Goal: Task Accomplishment & Management: Complete application form

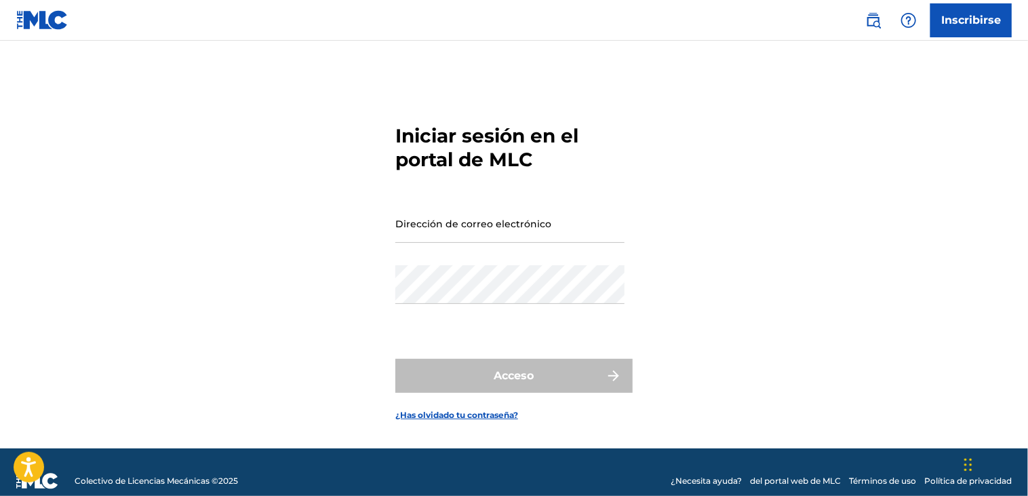
click at [324, 192] on div "Iniciar sesión en el portal de MLC Dirección de correo electrónico Contraseña A…" at bounding box center [513, 262] width 949 height 374
click at [414, 227] on input "Dirección de correo electrónico" at bounding box center [509, 223] width 229 height 39
paste input "[EMAIL_ADDRESS][DOMAIN_NAME]"
type input "[EMAIL_ADDRESS][DOMAIN_NAME]"
click at [331, 225] on div "Iniciar sesión en el portal de MLC Dirección de correo electrónico [EMAIL_ADDRE…" at bounding box center [513, 262] width 949 height 374
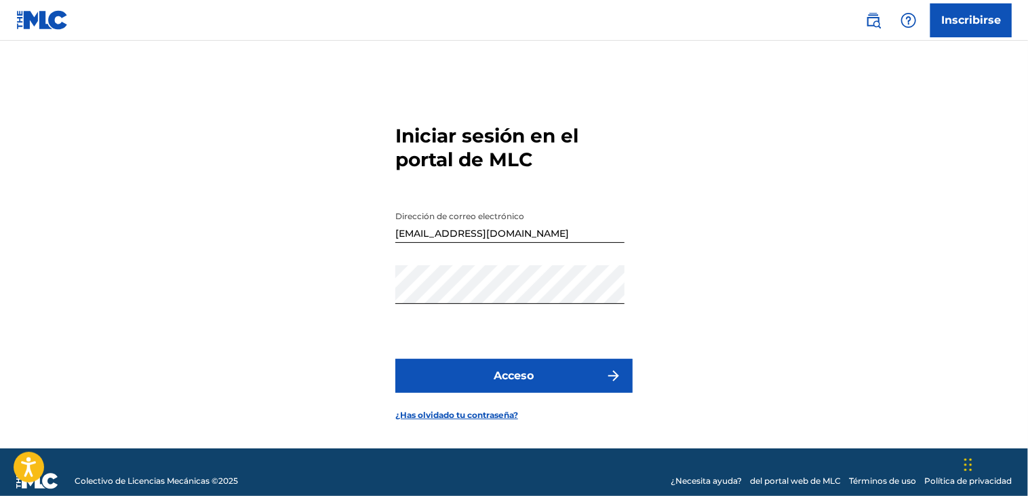
click at [521, 364] on button "Acceso" at bounding box center [513, 376] width 237 height 34
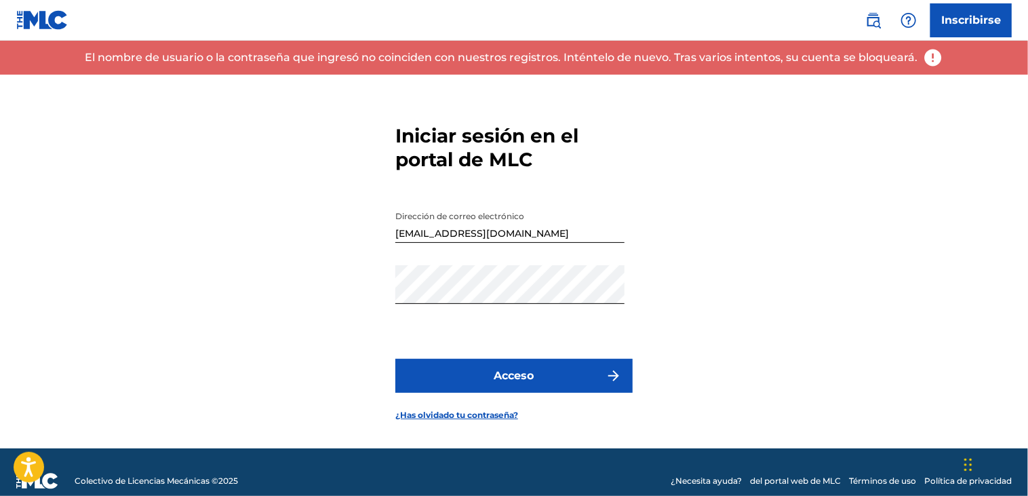
click at [493, 415] on link "¿Has olvidado tu contraseña?" at bounding box center [456, 415] width 123 height 12
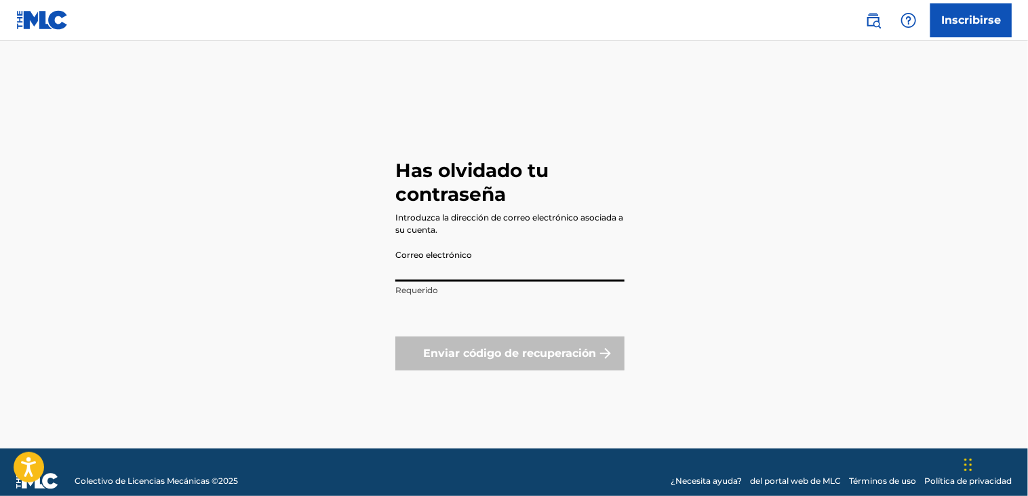
click at [466, 250] on input "Correo electrónico" at bounding box center [509, 262] width 229 height 39
click at [283, 262] on div "Has olvidado tu contraseña Introduzca la dirección de correo electrónico asocia…" at bounding box center [513, 262] width 949 height 374
click at [436, 275] on input "Correo electrónico" at bounding box center [509, 262] width 229 height 39
paste input "[EMAIL_ADDRESS][DOMAIN_NAME]"
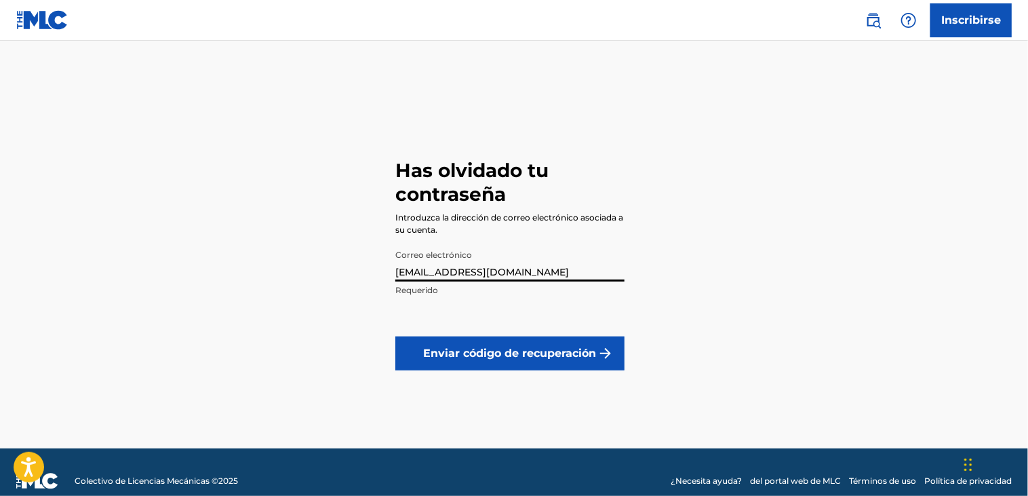
type input "[EMAIL_ADDRESS][DOMAIN_NAME]"
click at [491, 348] on button "Enviar código de recuperación" at bounding box center [509, 353] width 229 height 34
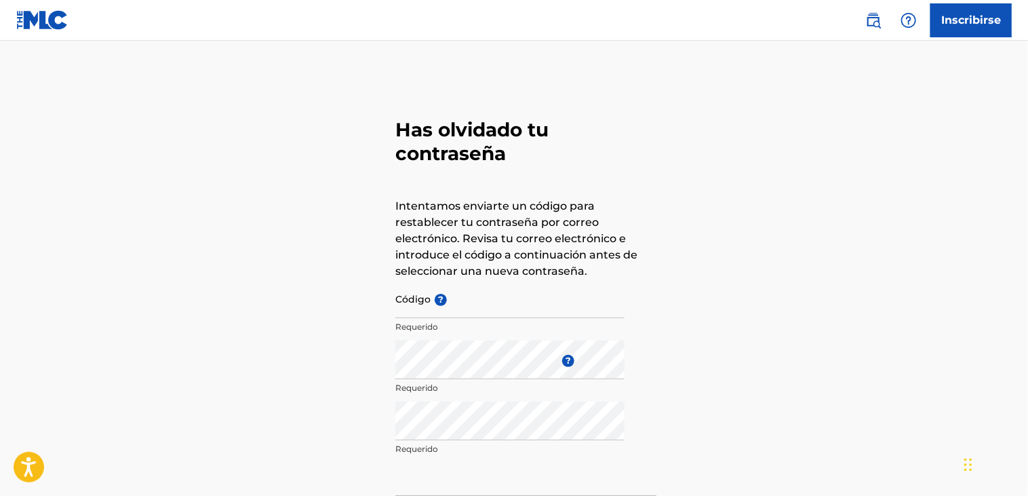
click at [454, 298] on input "Código ?" at bounding box center [509, 298] width 229 height 39
click at [439, 308] on input "Código ?" at bounding box center [509, 298] width 229 height 39
paste input "8a9c13f977fee206341818f8c481"
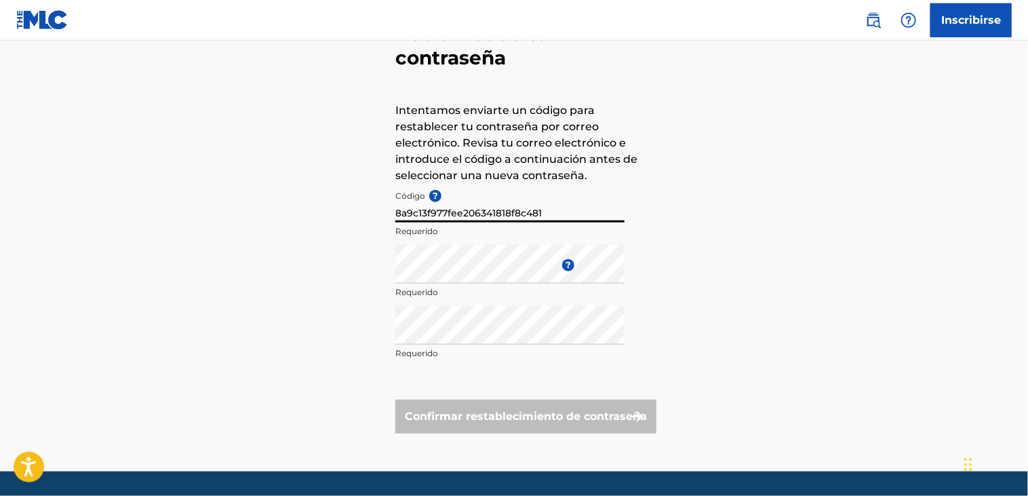
scroll to position [100, 0]
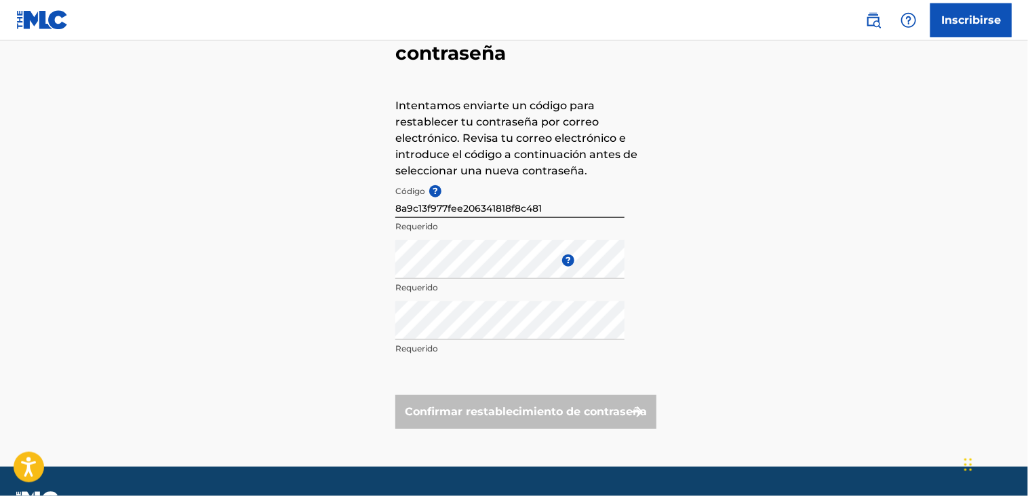
drag, startPoint x: 228, startPoint y: 266, endPoint x: 382, endPoint y: 344, distance: 173.1
click at [238, 270] on div "Has olvidado tu contraseña Intentamos enviarte un código para restablecer tu co…" at bounding box center [513, 220] width 949 height 492
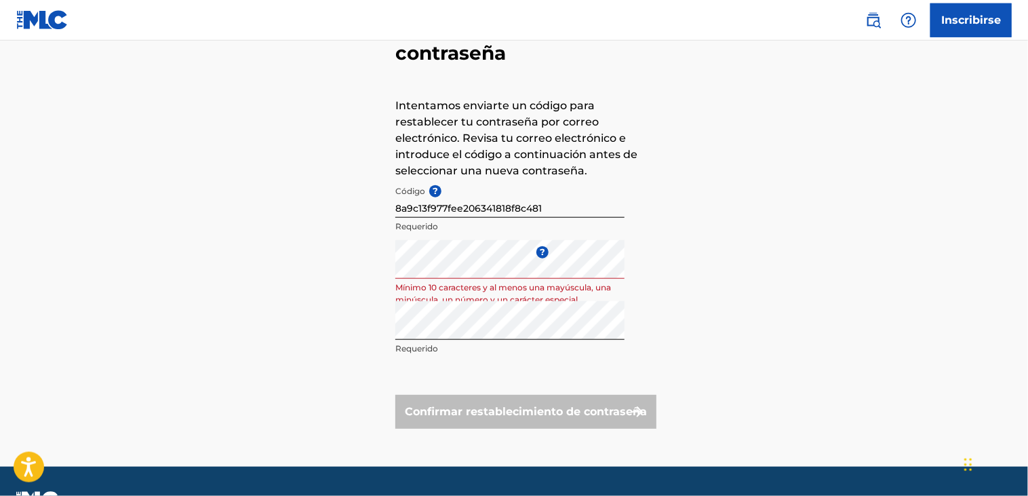
click at [245, 252] on div "Has olvidado tu contraseña Intentamos enviarte un código para restablecer tu co…" at bounding box center [513, 220] width 949 height 492
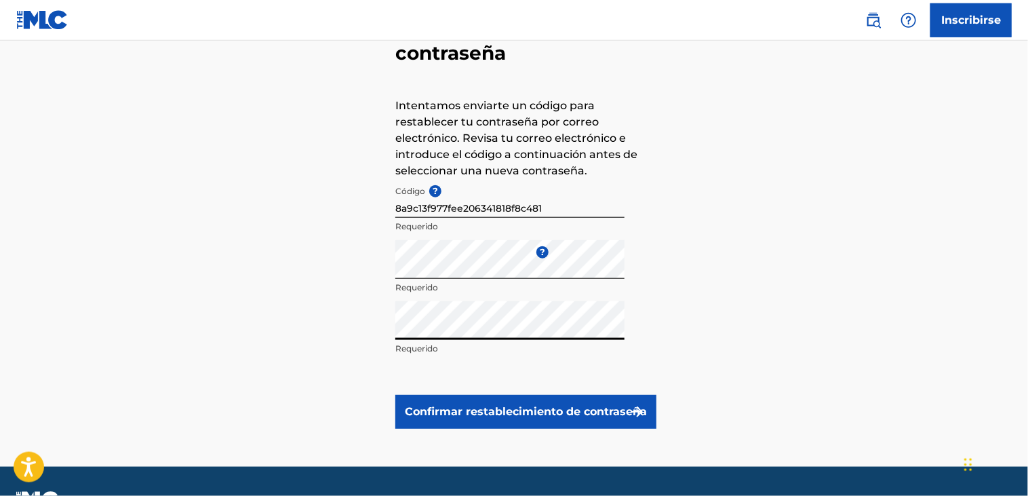
click at [258, 284] on div "Has olvidado tu contraseña Intentamos enviarte un código para restablecer tu co…" at bounding box center [513, 220] width 949 height 492
click at [521, 416] on button "Confirmar restablecimiento de contraseña" at bounding box center [525, 412] width 261 height 34
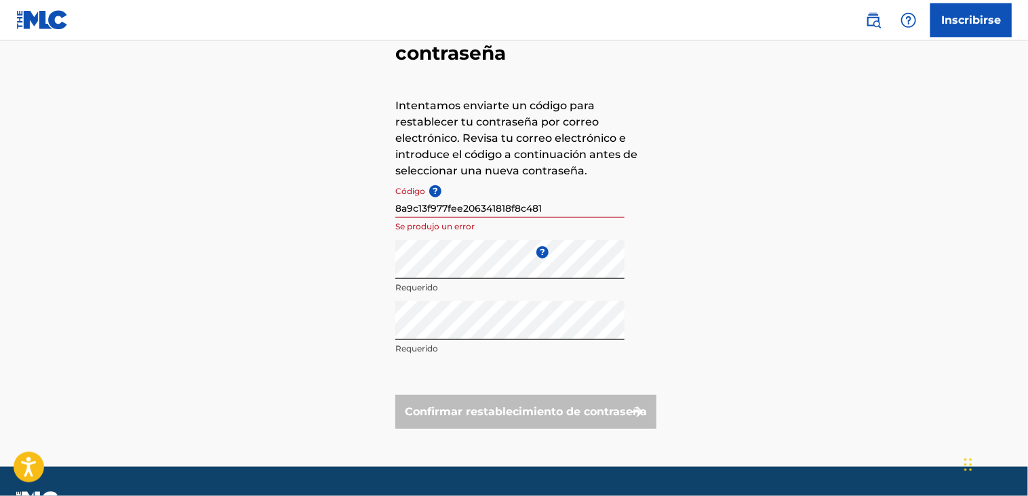
click at [517, 204] on input "8a9c13f977fee206341818f8c481" at bounding box center [509, 198] width 229 height 39
paste input "FP_"
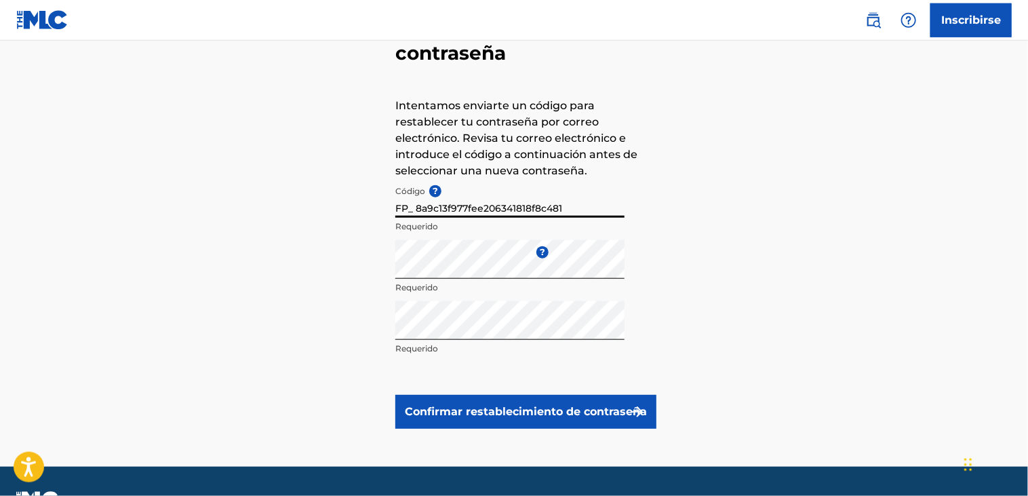
type input "FP_ 8a9c13f977fee206341818f8c481"
click at [298, 231] on div "Has olvidado tu contraseña Intentamos enviarte un código para restablecer tu co…" at bounding box center [513, 220] width 949 height 492
click at [475, 408] on button "Confirmar restablecimiento de contraseña" at bounding box center [525, 412] width 261 height 34
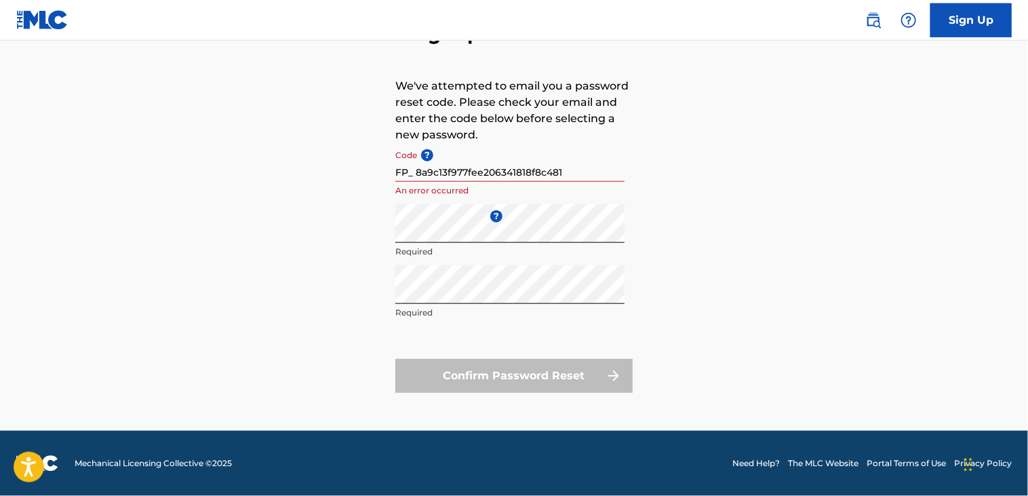
scroll to position [96, 0]
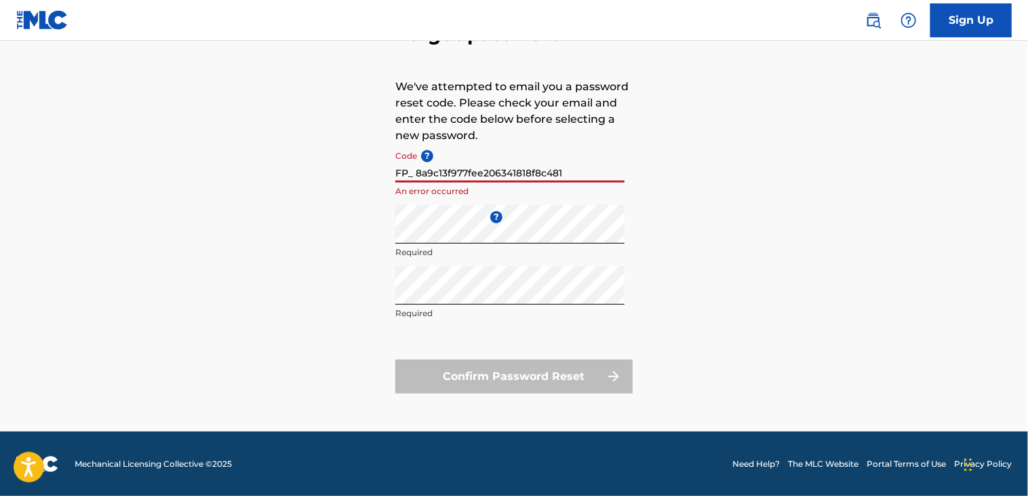
drag, startPoint x: 562, startPoint y: 169, endPoint x: 19, endPoint y: 100, distance: 547.5
click at [395, 144] on input "FP_ 8a9c13f977fee206341818f8c481" at bounding box center [509, 163] width 229 height 39
paste input "FP_ 8a9c13f977fee206341818f8c481"
click at [731, 272] on div "Forgot password We've attempted to email you a password reset code. Please chec…" at bounding box center [513, 205] width 949 height 452
drag, startPoint x: 401, startPoint y: 172, endPoint x: 415, endPoint y: 177, distance: 15.2
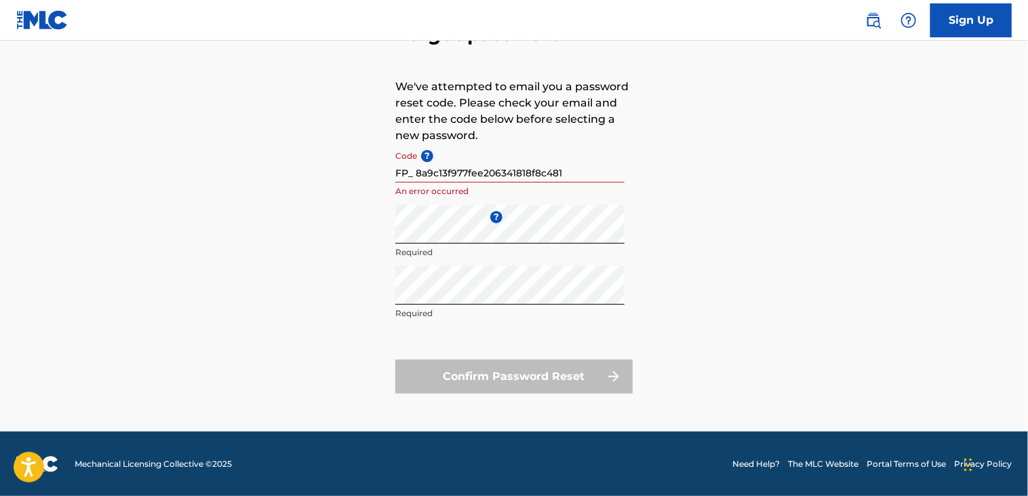
click at [402, 172] on input "FP_ 8a9c13f977fee206341818f8c481" at bounding box center [509, 163] width 229 height 39
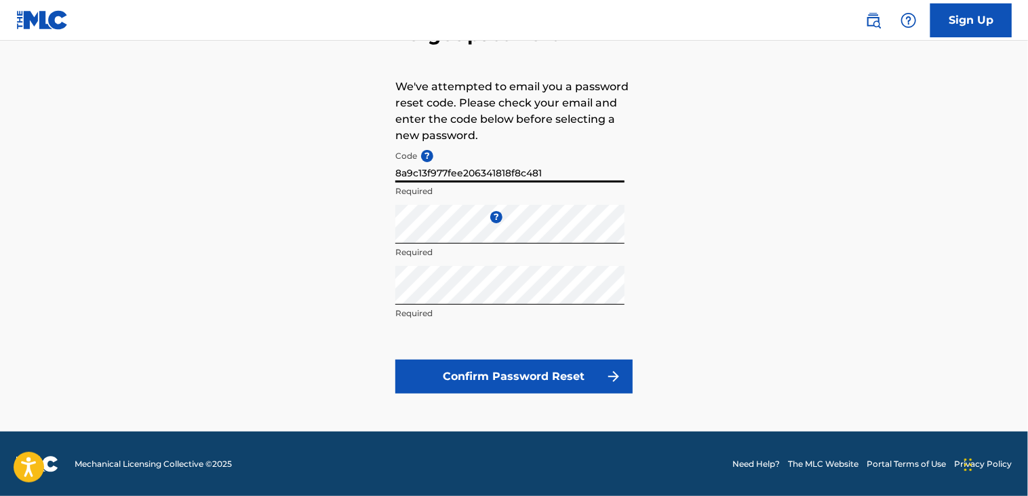
click at [588, 378] on button "Confirm Password Reset" at bounding box center [513, 376] width 237 height 34
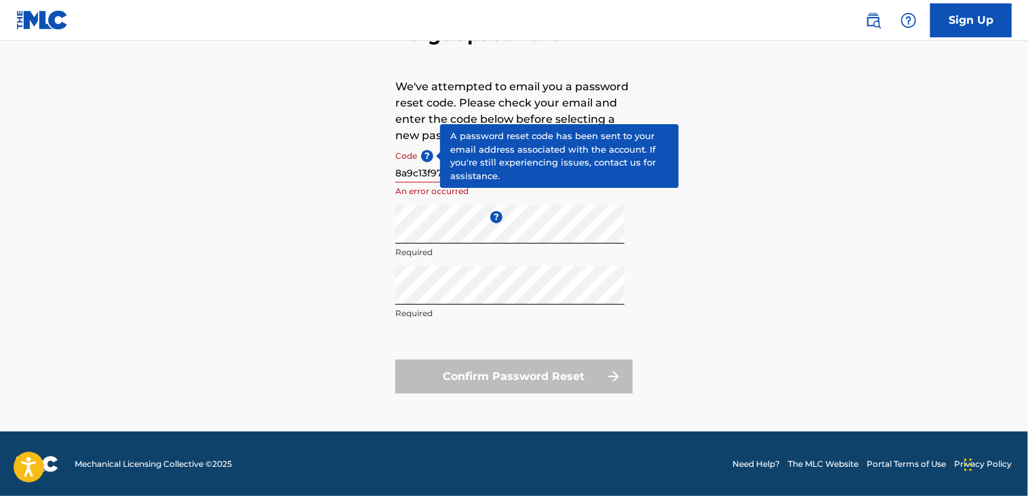
click at [426, 161] on span "?" at bounding box center [427, 156] width 12 height 12
click at [426, 161] on input "8a9c13f977fee206341818f8c481" at bounding box center [509, 163] width 229 height 39
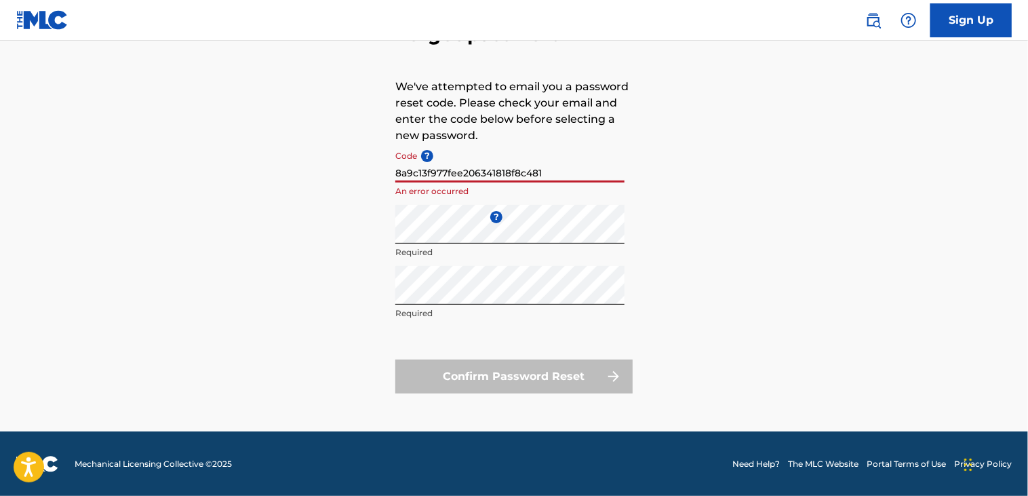
click at [721, 228] on div "Forgot password We've attempted to email you a password reset code. Please chec…" at bounding box center [513, 205] width 949 height 452
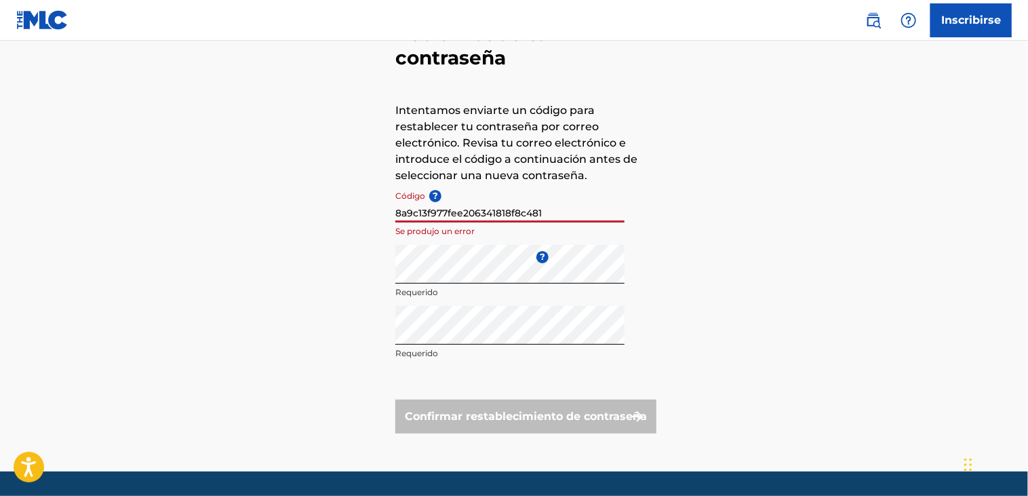
drag, startPoint x: 555, startPoint y: 216, endPoint x: 49, endPoint y: 222, distance: 505.8
click at [395, 222] on input "8a9c13f977fee206341818f8c481" at bounding box center [509, 203] width 229 height 39
paste input "_"
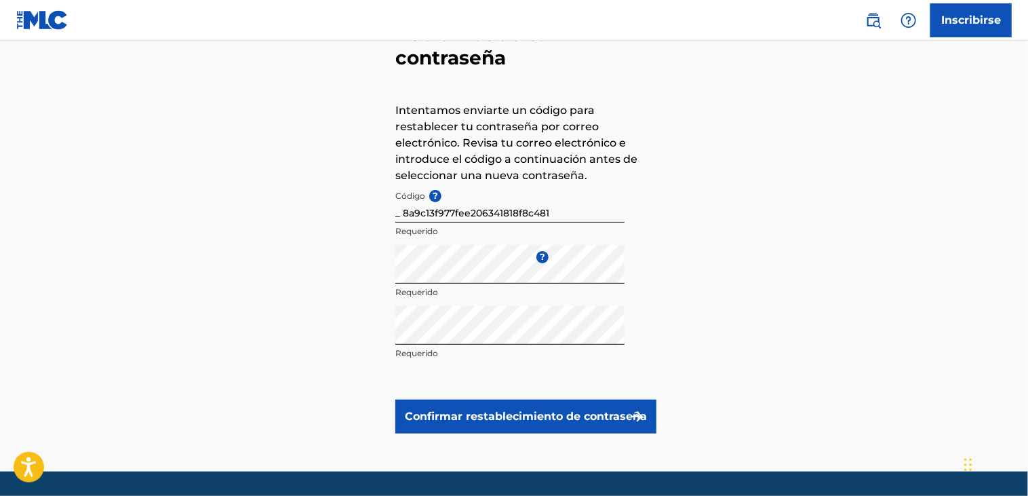
click at [721, 214] on div "Has olvidado tu contraseña Intentamos enviarte un código para restablecer tu co…" at bounding box center [513, 225] width 949 height 492
click at [557, 417] on button "Confirmar restablecimiento de contraseña" at bounding box center [525, 416] width 261 height 34
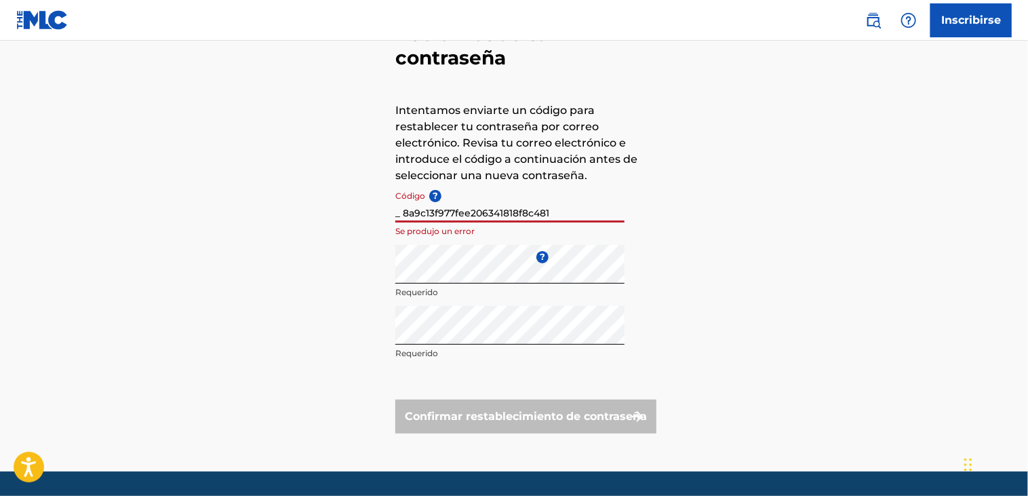
click at [402, 210] on input "_ 8a9c13f977fee206341818f8c481" at bounding box center [509, 203] width 229 height 39
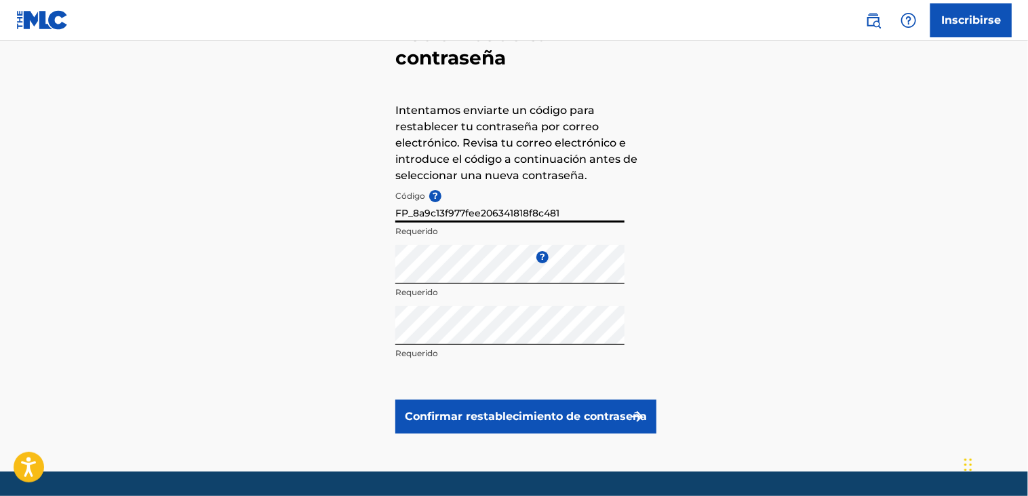
type input "FP_8a9c13f977fee206341818f8c481"
drag, startPoint x: 809, startPoint y: 290, endPoint x: 696, endPoint y: 355, distance: 130.8
click at [809, 289] on div "Has olvidado tu contraseña Intentamos enviarte un código para restablecer tu co…" at bounding box center [513, 225] width 949 height 492
click at [595, 427] on button "Confirmar restablecimiento de contraseña" at bounding box center [525, 416] width 261 height 34
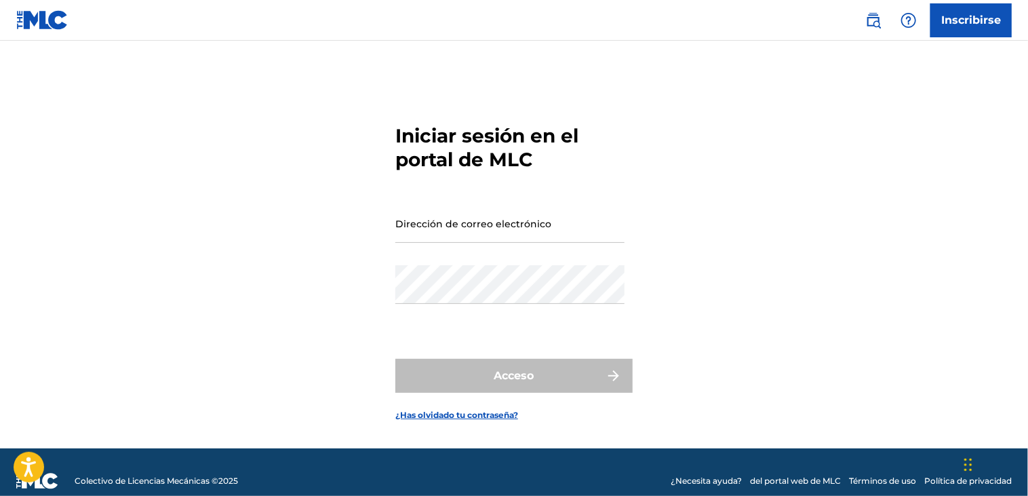
drag, startPoint x: 319, startPoint y: 254, endPoint x: 449, endPoint y: 219, distance: 134.0
click at [320, 253] on div "Iniciar sesión en el portal de MLC Dirección de correo electrónico Contraseña A…" at bounding box center [513, 262] width 949 height 374
click at [475, 229] on input "Dirección de correo electrónico" at bounding box center [509, 223] width 229 height 39
paste input "[EMAIL_ADDRESS][DOMAIN_NAME]"
type input "[EMAIL_ADDRESS][DOMAIN_NAME]"
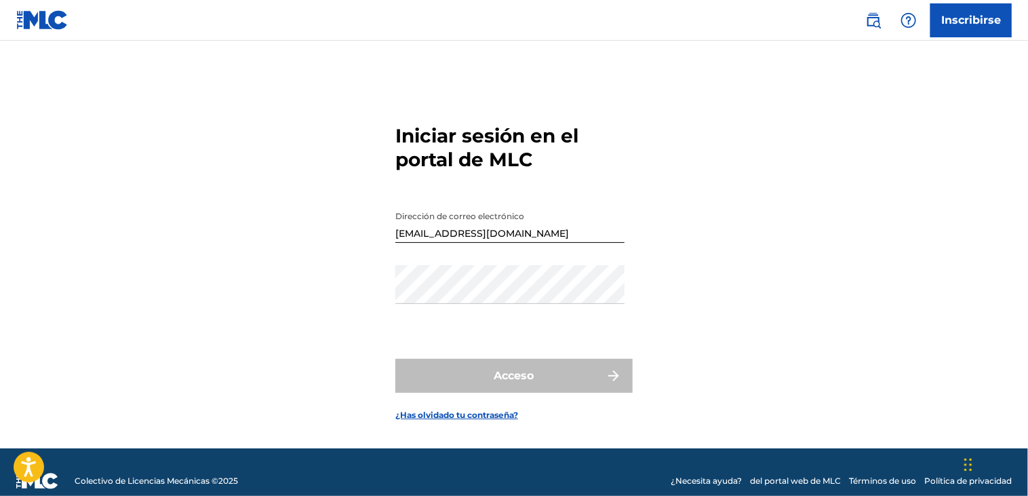
drag, startPoint x: 319, startPoint y: 318, endPoint x: 475, endPoint y: 262, distance: 165.8
click at [330, 313] on div "Iniciar sesión en el portal de MLC Dirección de correo electrónico [EMAIL_ADDRE…" at bounding box center [513, 262] width 949 height 374
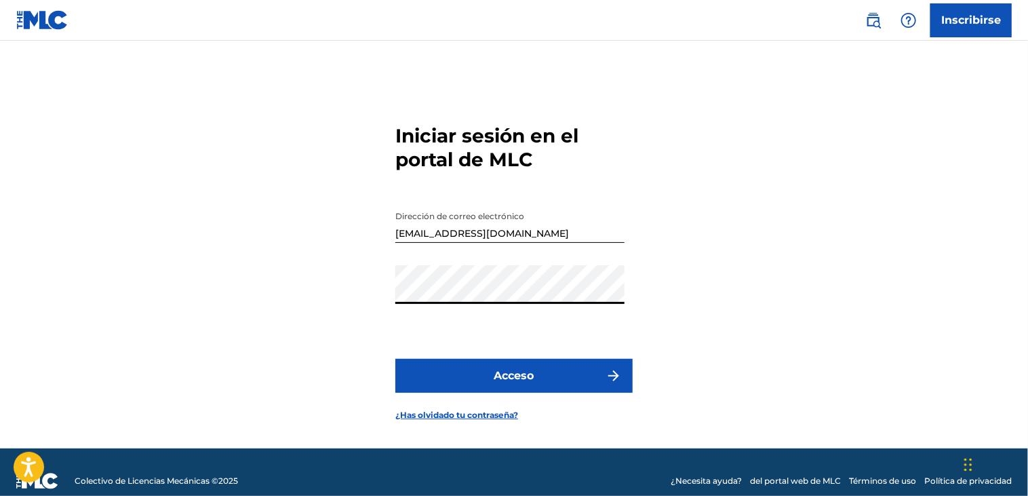
click at [560, 383] on button "Acceso" at bounding box center [513, 376] width 237 height 34
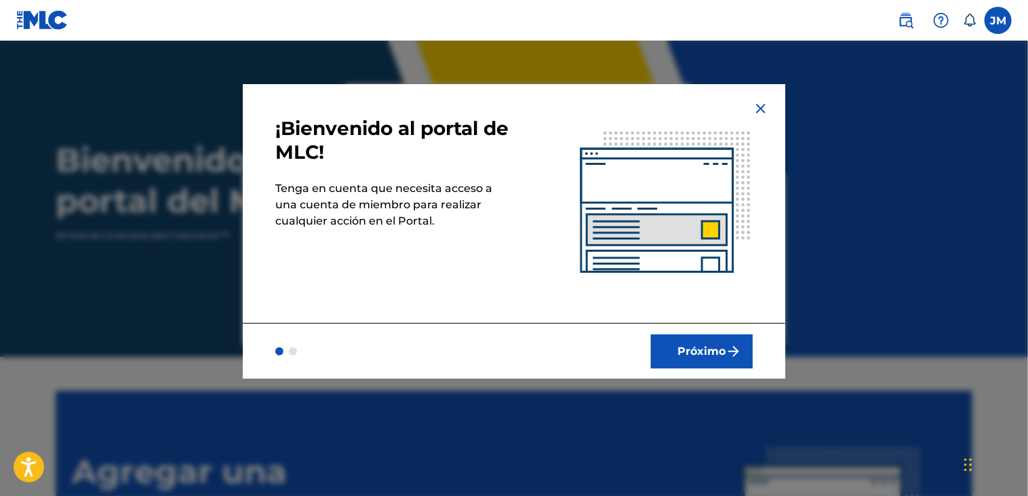
click at [705, 345] on button "Próximo" at bounding box center [702, 351] width 102 height 34
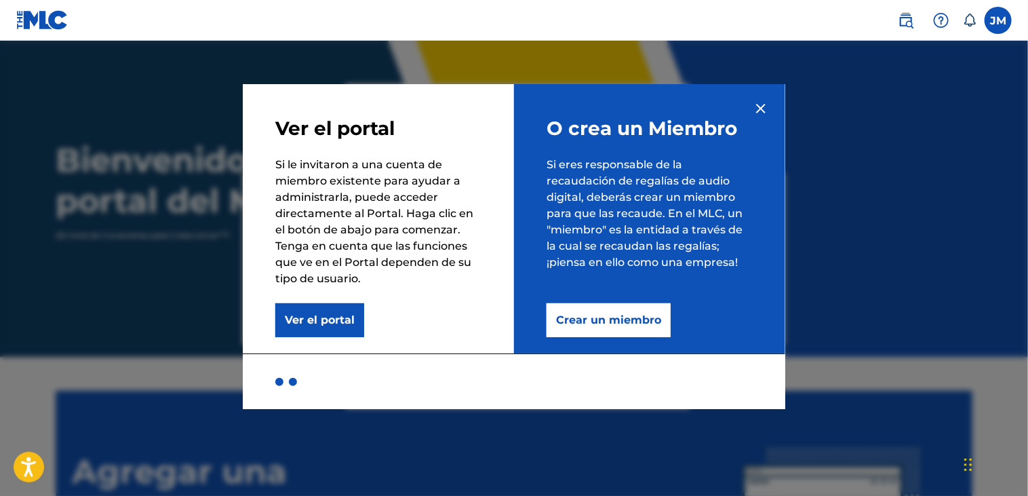
click at [757, 111] on img at bounding box center [760, 108] width 16 height 16
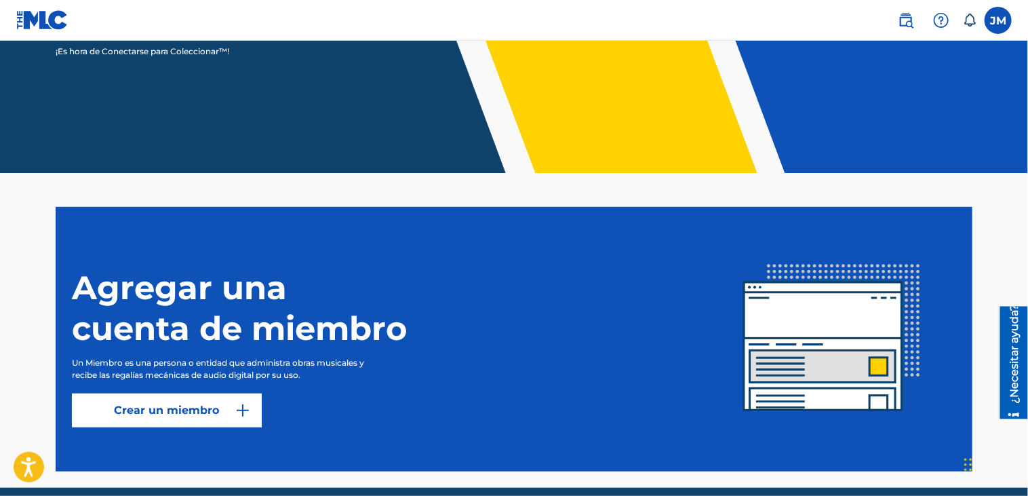
scroll to position [206, 0]
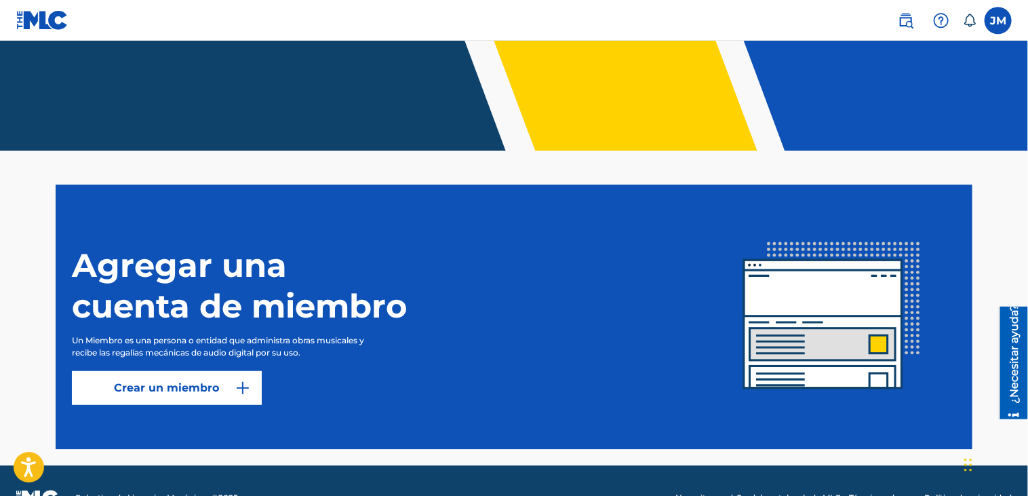
click at [165, 384] on link "Crear un miembro" at bounding box center [167, 388] width 190 height 34
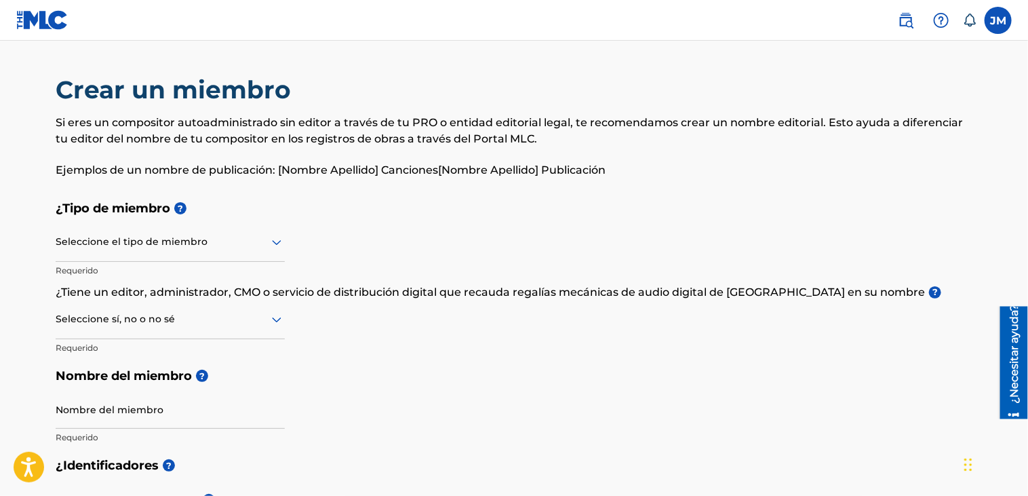
click at [346, 197] on h5 "¿Tipo de miembro ?" at bounding box center [514, 208] width 917 height 29
click at [273, 239] on icon at bounding box center [276, 242] width 16 height 16
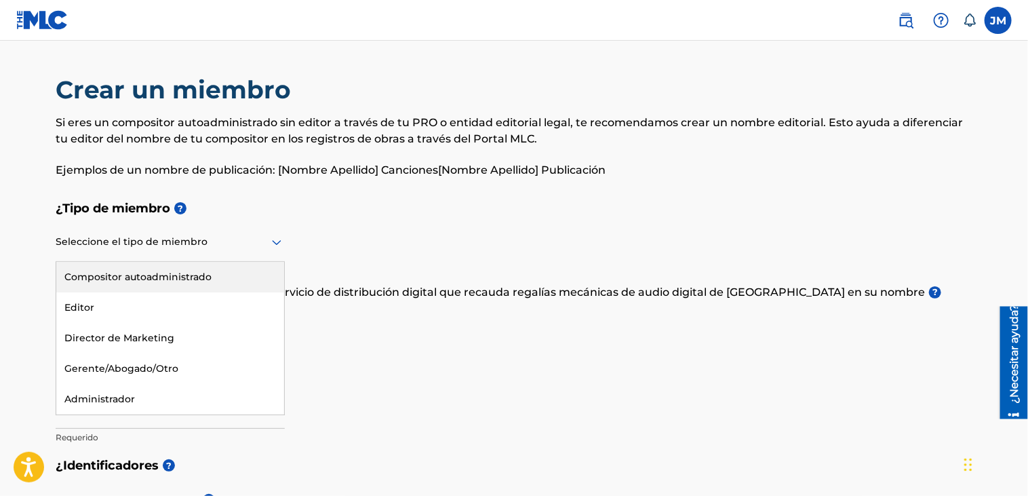
click at [207, 275] on div "Compositor autoadministrado" at bounding box center [170, 277] width 228 height 31
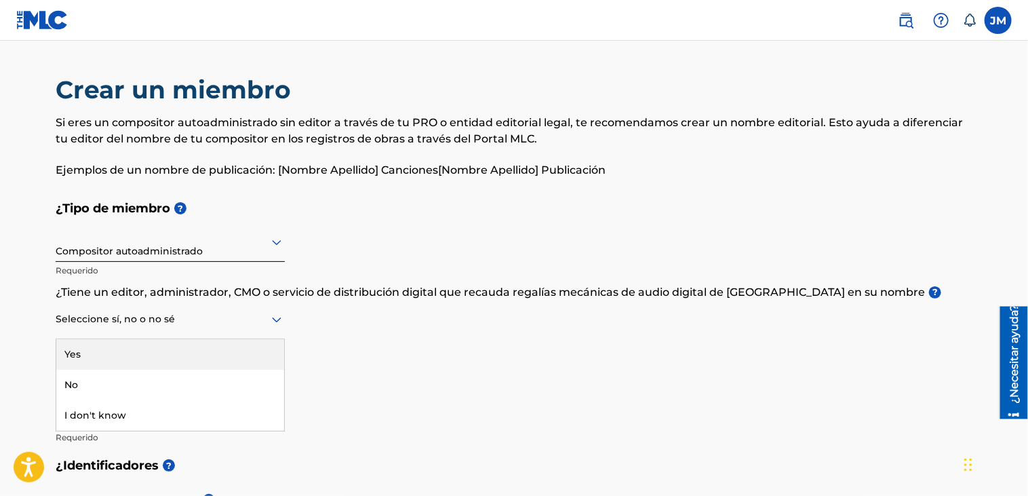
click at [275, 325] on icon at bounding box center [276, 319] width 16 height 16
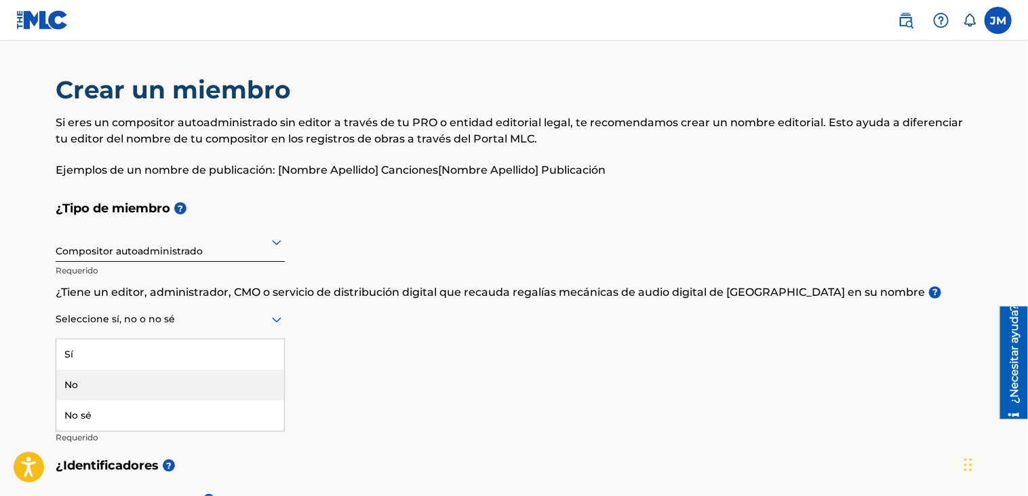
click at [239, 383] on div "No" at bounding box center [170, 384] width 228 height 31
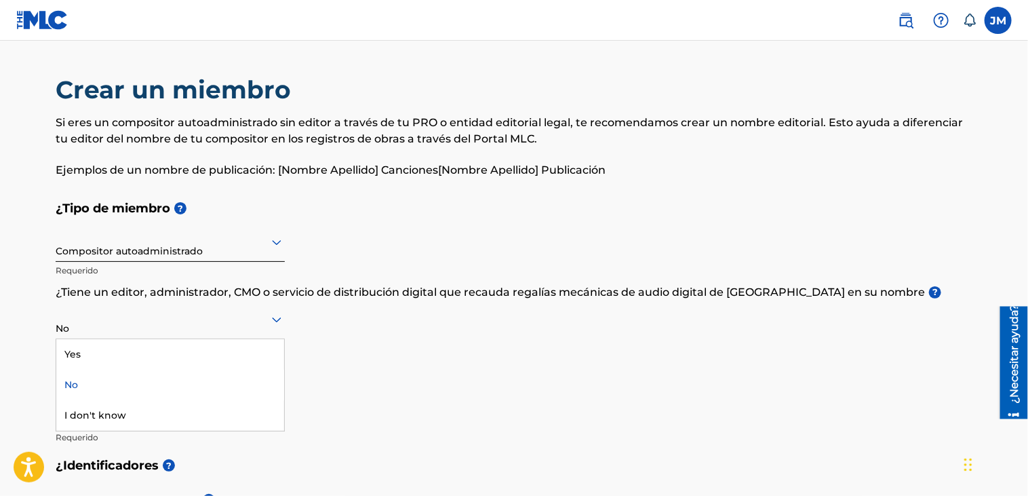
click at [242, 323] on div at bounding box center [170, 318] width 229 height 17
click at [130, 357] on div "Yes" at bounding box center [170, 354] width 228 height 31
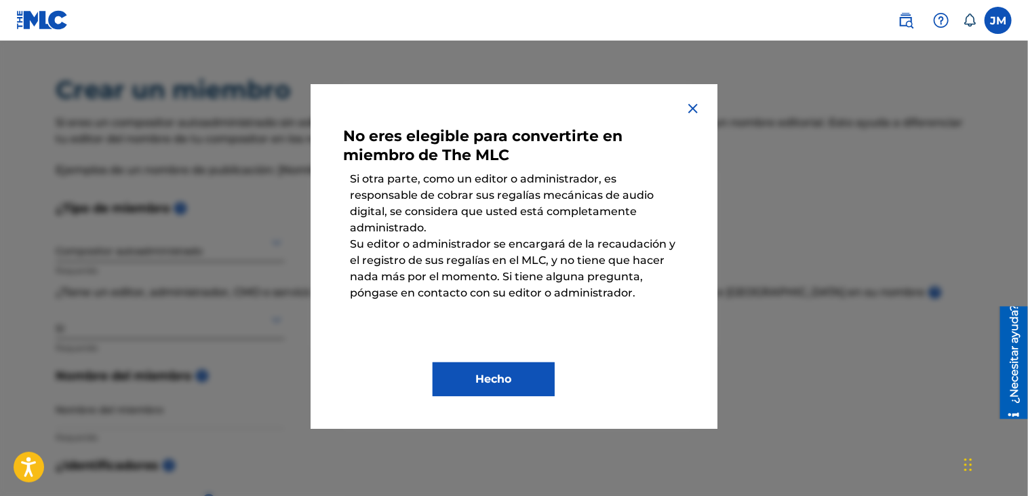
drag, startPoint x: 696, startPoint y: 110, endPoint x: 534, endPoint y: 173, distance: 173.9
click at [696, 110] on img at bounding box center [693, 108] width 16 height 16
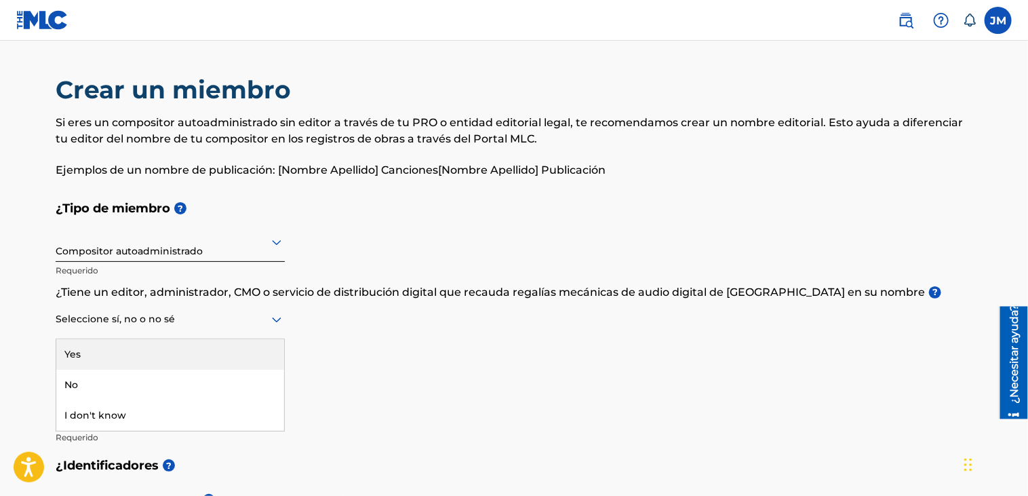
click at [202, 320] on div at bounding box center [170, 318] width 229 height 17
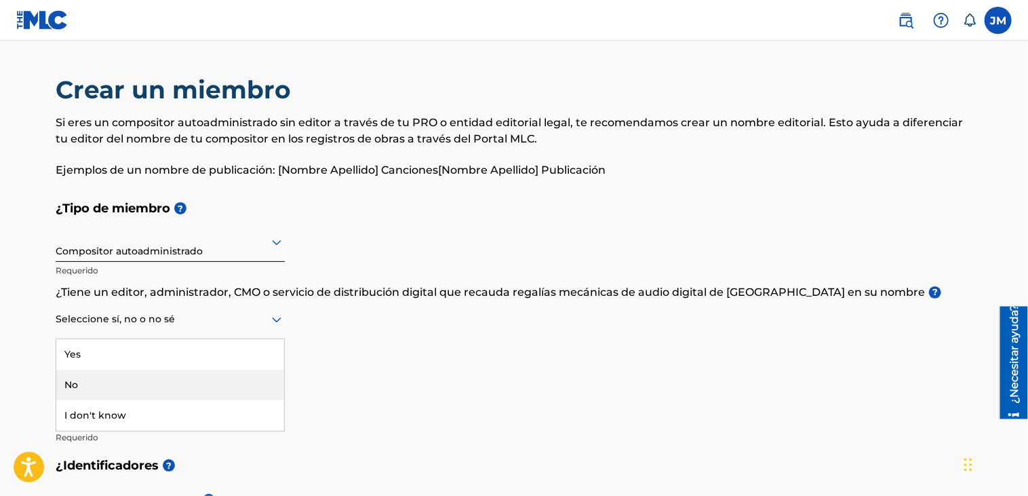
click at [137, 385] on div "No" at bounding box center [170, 384] width 228 height 31
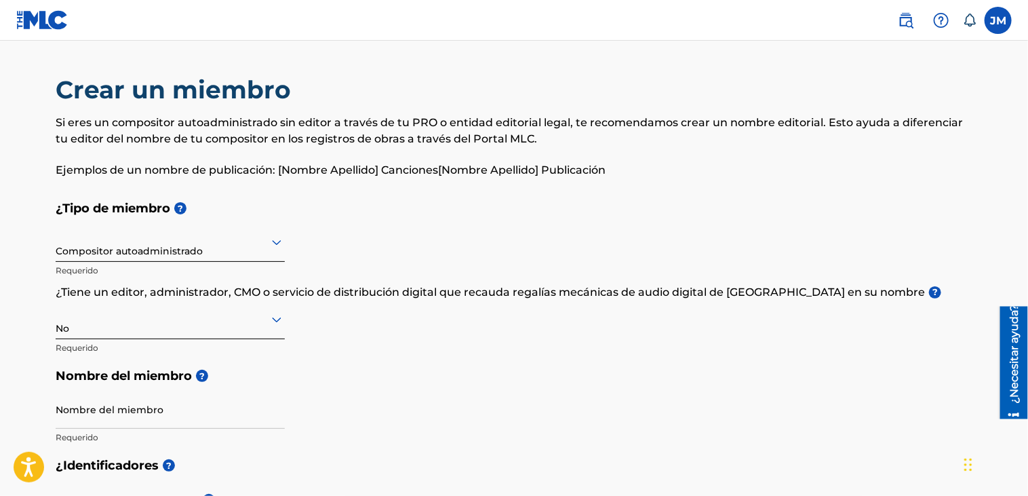
click at [473, 371] on h5 "Nombre del miembro ?" at bounding box center [514, 375] width 917 height 29
drag, startPoint x: 1026, startPoint y: 162, endPoint x: 1030, endPoint y: 187, distance: 25.4
click at [1027, 187] on html "Accessibility Screen-Reader Guide, Feedback, and Issue Reporting | New window C…" at bounding box center [514, 248] width 1028 height 496
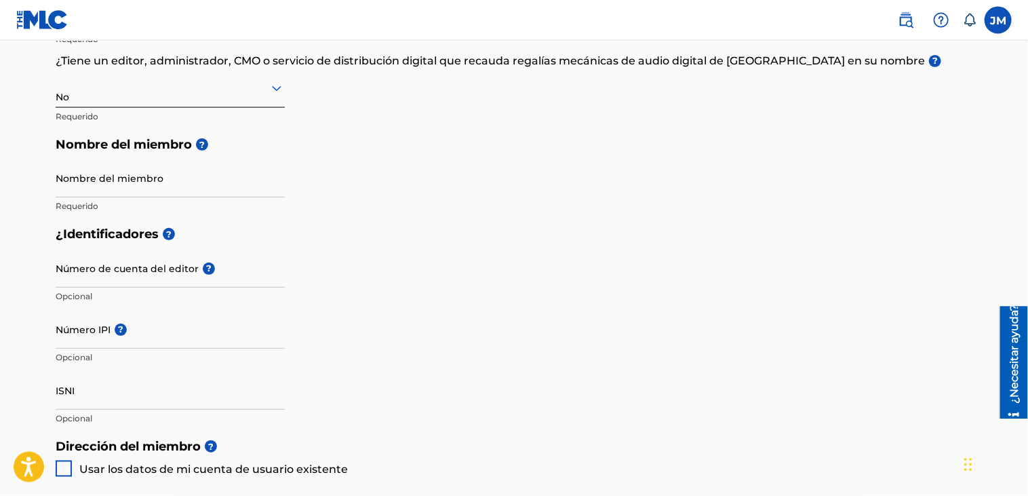
scroll to position [234, 0]
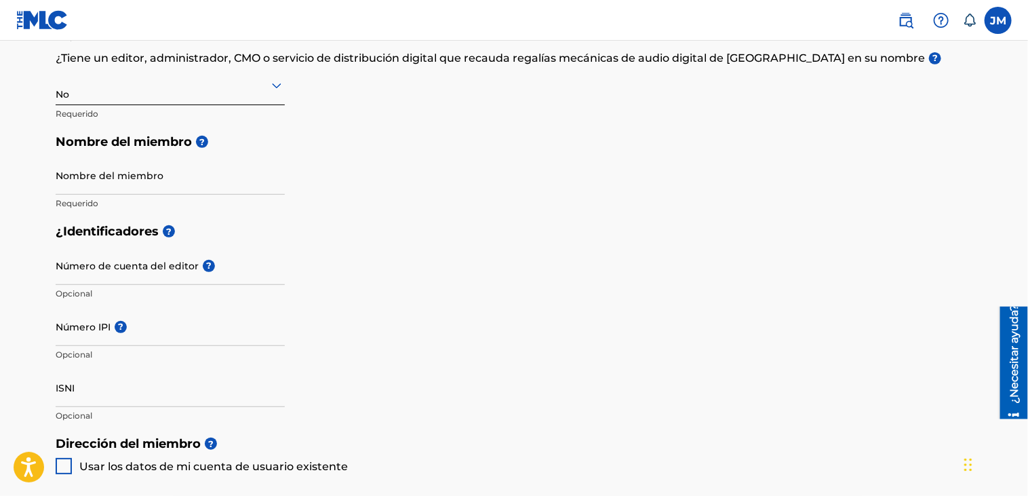
click at [132, 87] on div at bounding box center [170, 85] width 229 height 17
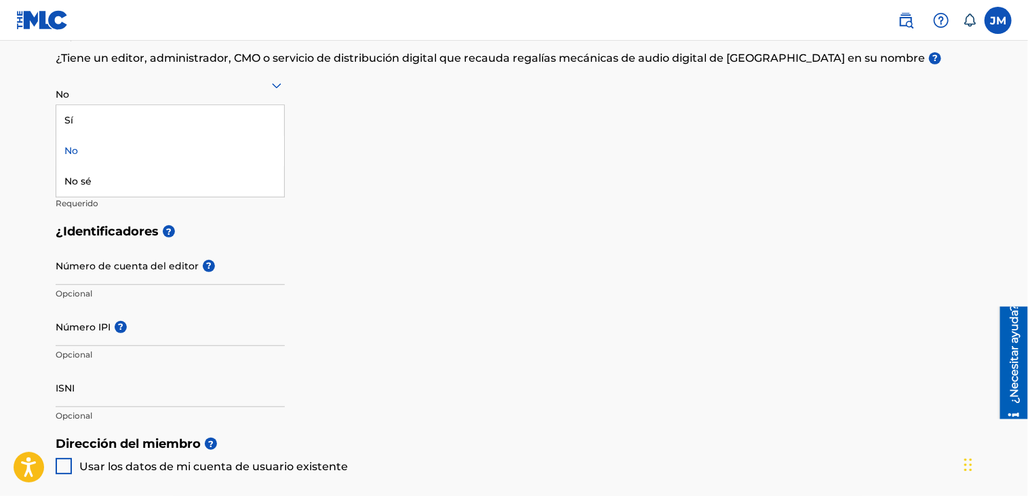
click at [8, 109] on main "Crear un miembro Si eres un compositor autoadministrado sin editor a través de …" at bounding box center [514, 416] width 1028 height 1218
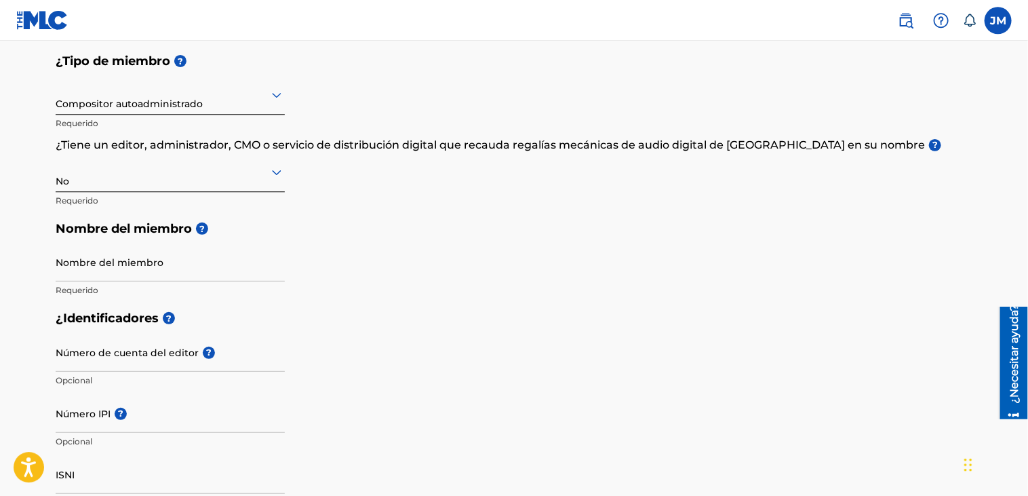
scroll to position [86, 0]
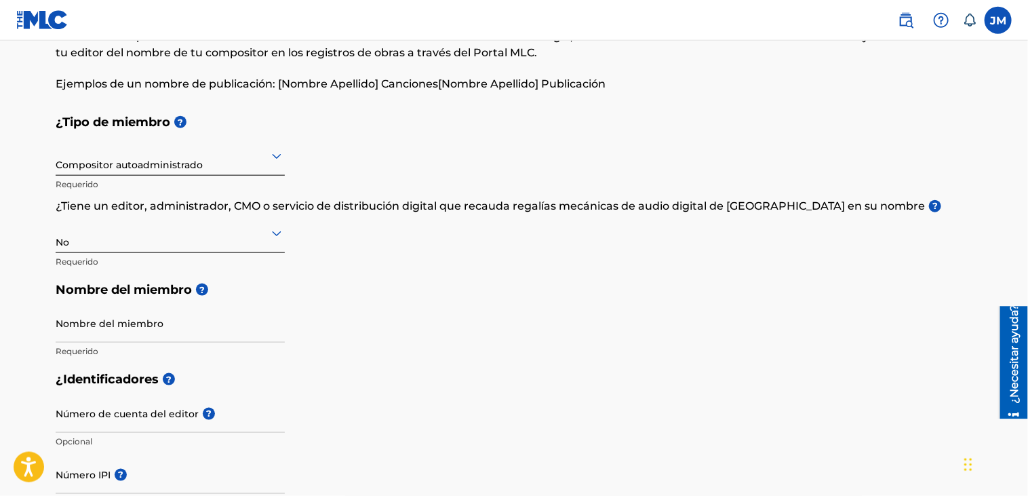
click at [241, 155] on div at bounding box center [170, 155] width 229 height 17
click at [411, 127] on h5 "¿Tipo de miembro ?" at bounding box center [514, 122] width 917 height 29
click at [196, 334] on input "Nombre del miembro" at bounding box center [170, 323] width 229 height 39
paste input "Creaativo777"
type input "Creaativo777"
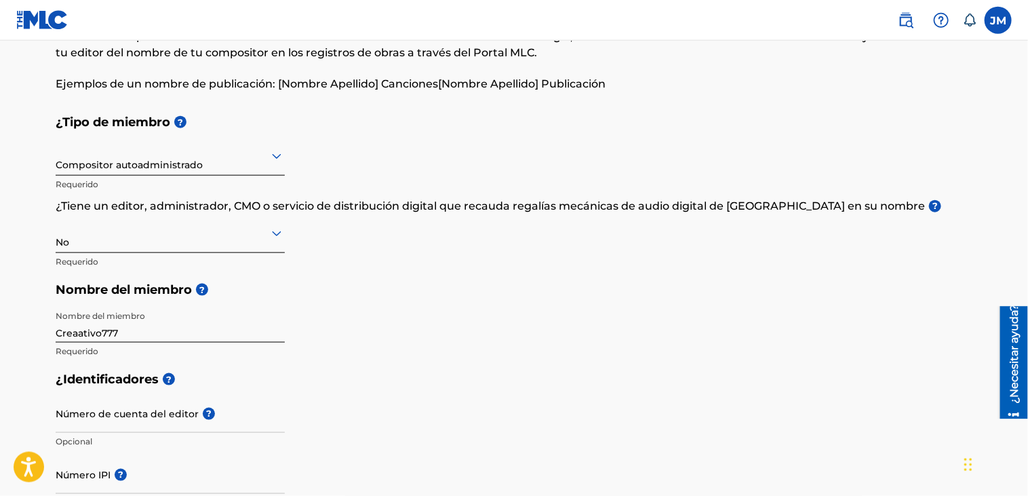
click at [559, 334] on div "¿Tipo de miembro ? Compositor autoadministrado Requerido ¿Tiene un editor, admi…" at bounding box center [514, 236] width 917 height 257
drag, startPoint x: 1027, startPoint y: 176, endPoint x: 1033, endPoint y: 231, distance: 55.9
click at [1027, 231] on html "Accessibility Screen-Reader Guide, Feedback, and Issue Reporting | New window C…" at bounding box center [514, 162] width 1028 height 496
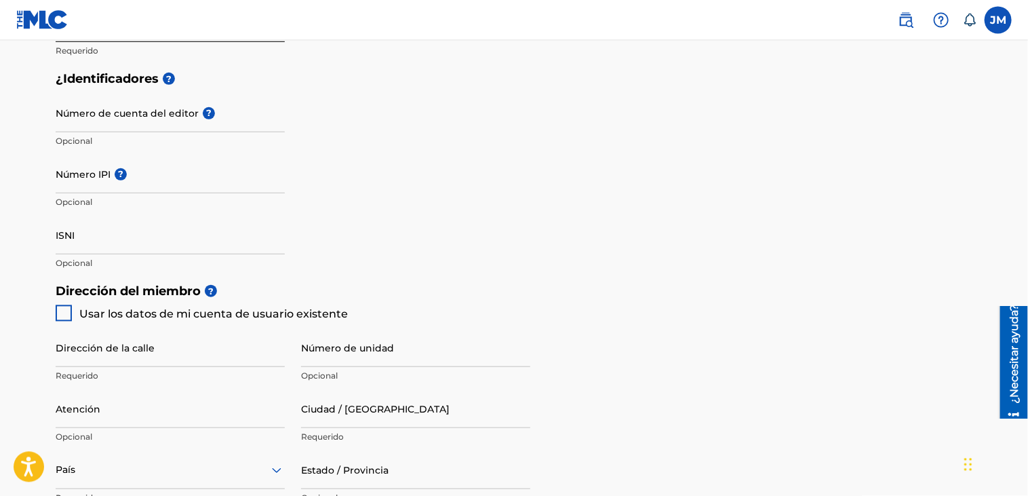
scroll to position [319, 0]
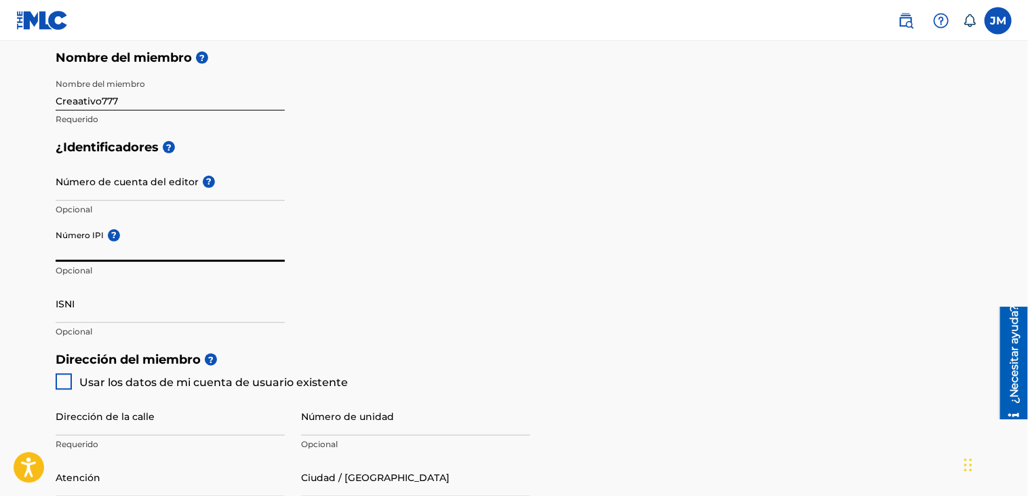
click at [159, 245] on input "Número IPI ?" at bounding box center [170, 241] width 229 height 39
paste input "1293708429"
type input "1293708429"
click at [65, 383] on div at bounding box center [64, 381] width 16 height 16
type input "Calle 71b # 28e - 21"
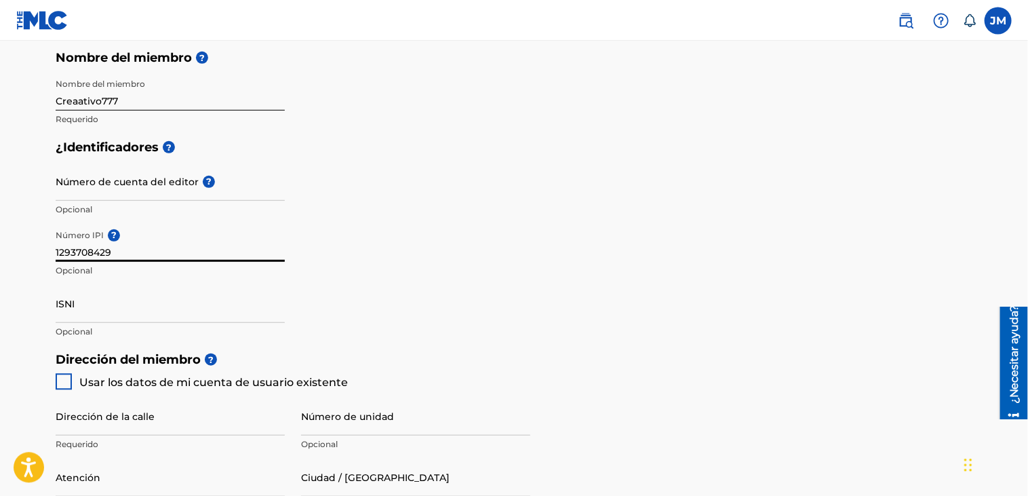
type input "Cali"
type input "[PERSON_NAME][GEOGRAPHIC_DATA]"
type input "760022"
type input "321"
type input "6665980"
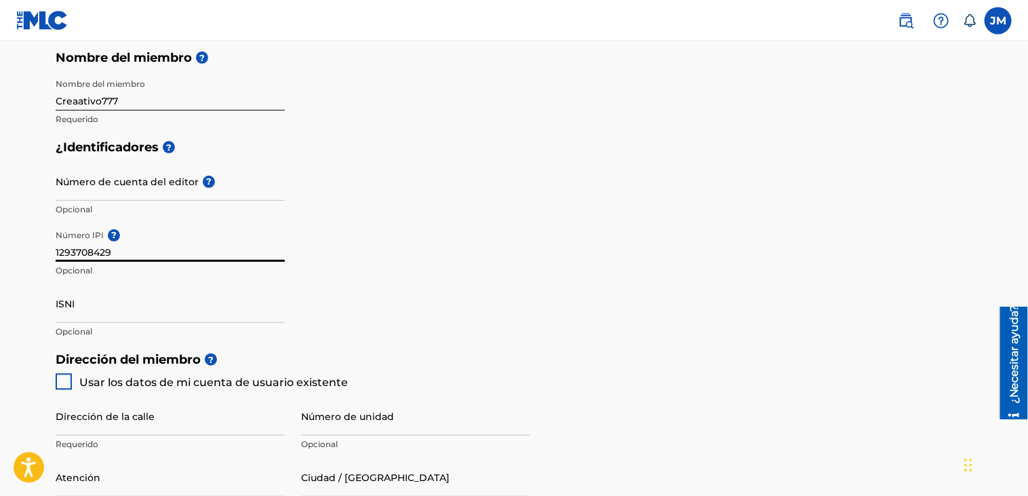
type input "[EMAIL_ADDRESS][DOMAIN_NAME]"
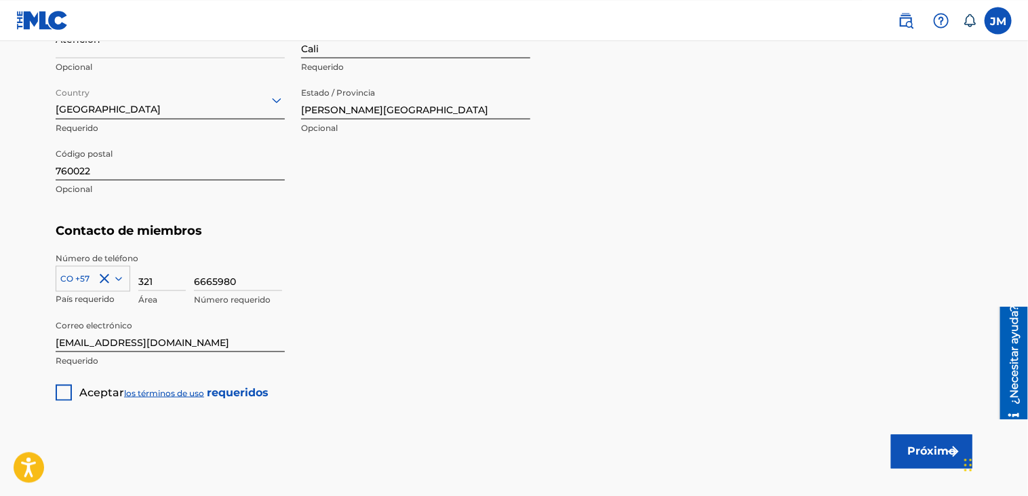
scroll to position [762, 0]
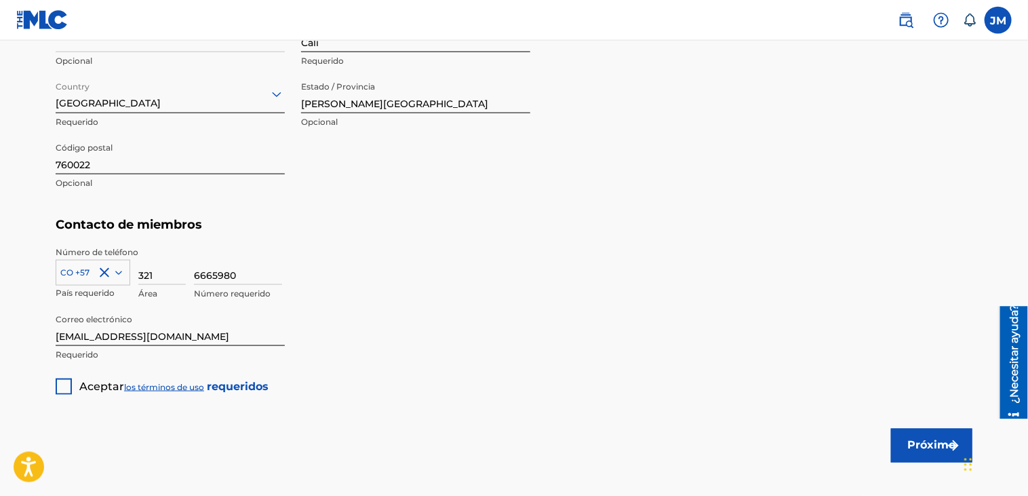
click at [58, 391] on div at bounding box center [64, 386] width 16 height 16
click at [925, 446] on button "Próximo" at bounding box center [931, 445] width 81 height 34
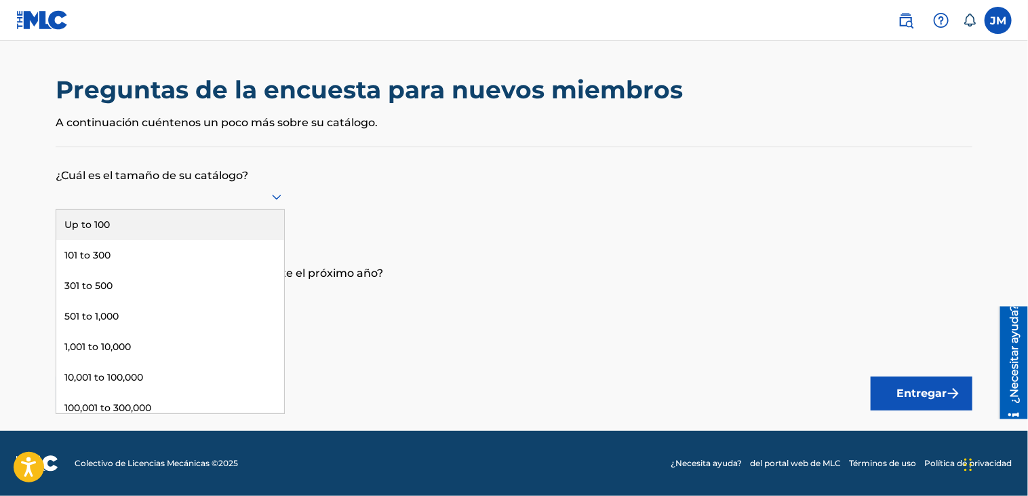
click at [277, 197] on icon at bounding box center [276, 197] width 9 height 5
click at [236, 225] on div "Hasta 100" at bounding box center [170, 224] width 228 height 31
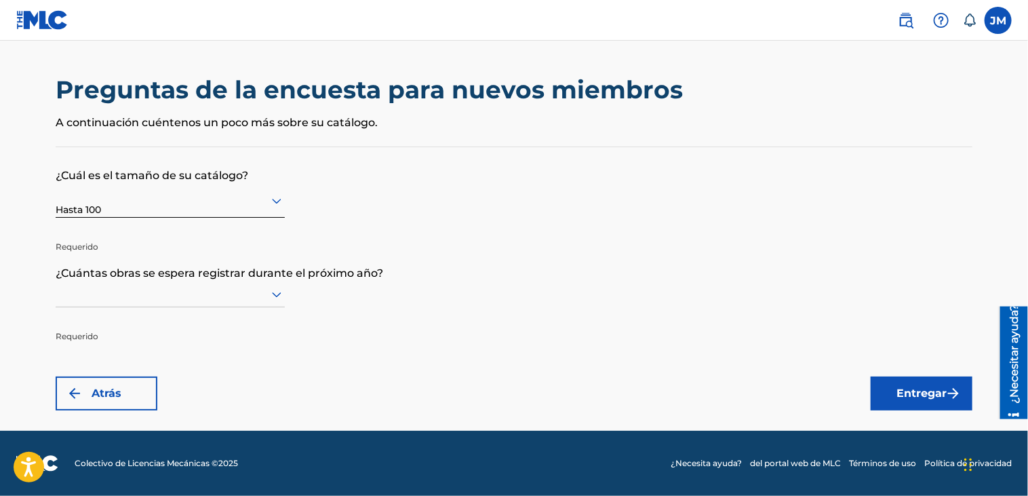
scroll to position [1, 0]
click at [273, 296] on icon at bounding box center [276, 294] width 16 height 16
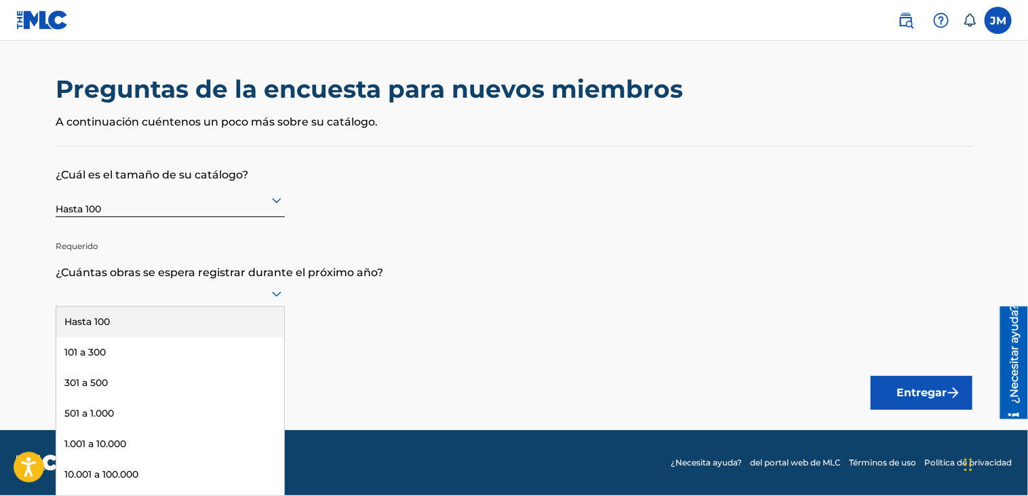
click at [241, 311] on div "Hasta 100" at bounding box center [170, 321] width 228 height 31
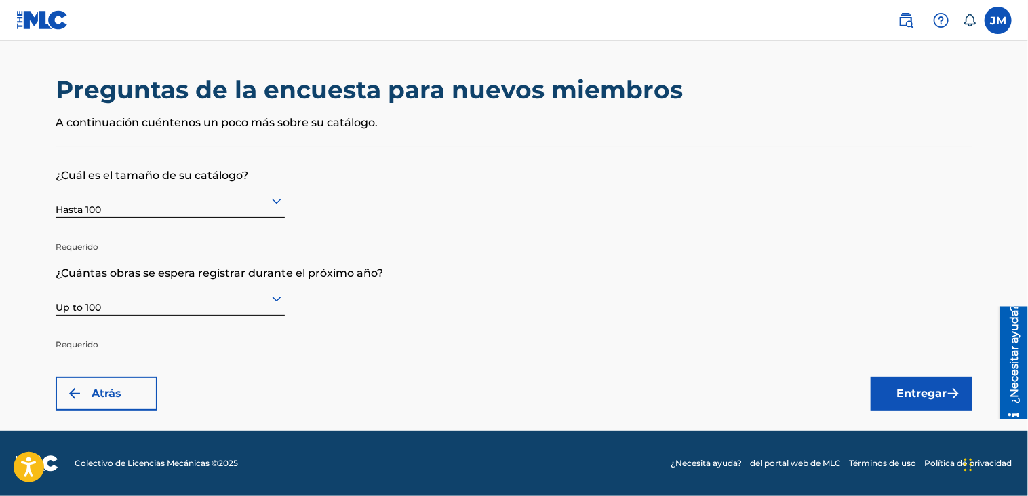
scroll to position [0, 0]
click at [935, 397] on button "Entregar" at bounding box center [921, 393] width 102 height 34
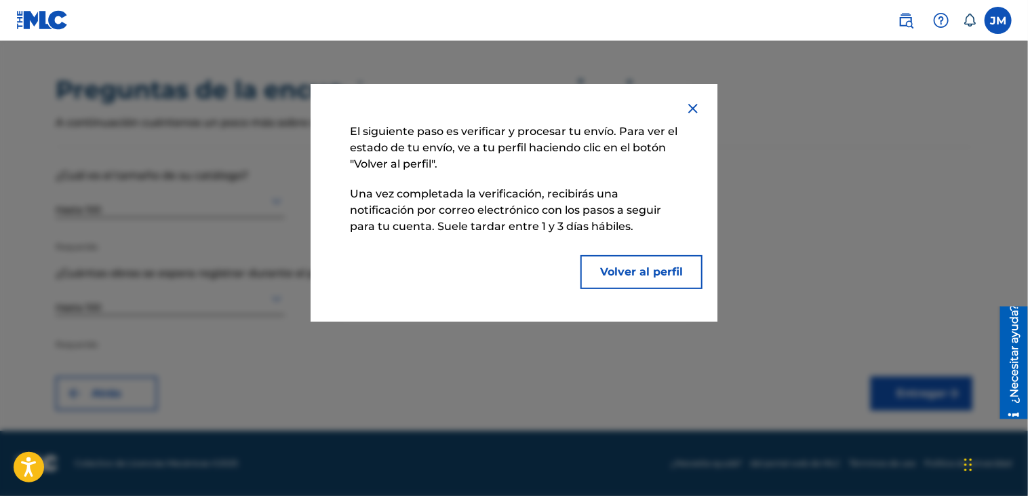
click at [664, 273] on button "Volver al perfil" at bounding box center [641, 272] width 122 height 34
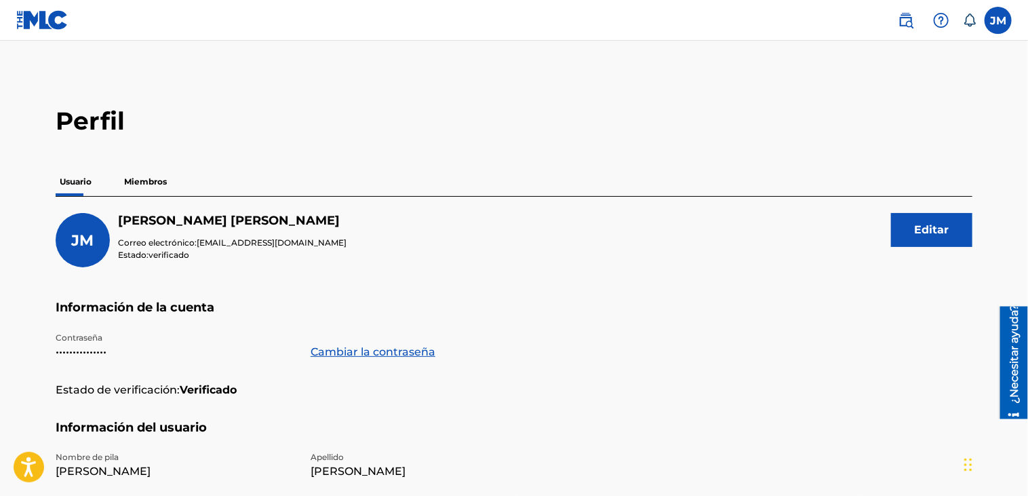
click at [130, 173] on p "Miembros" at bounding box center [145, 181] width 51 height 28
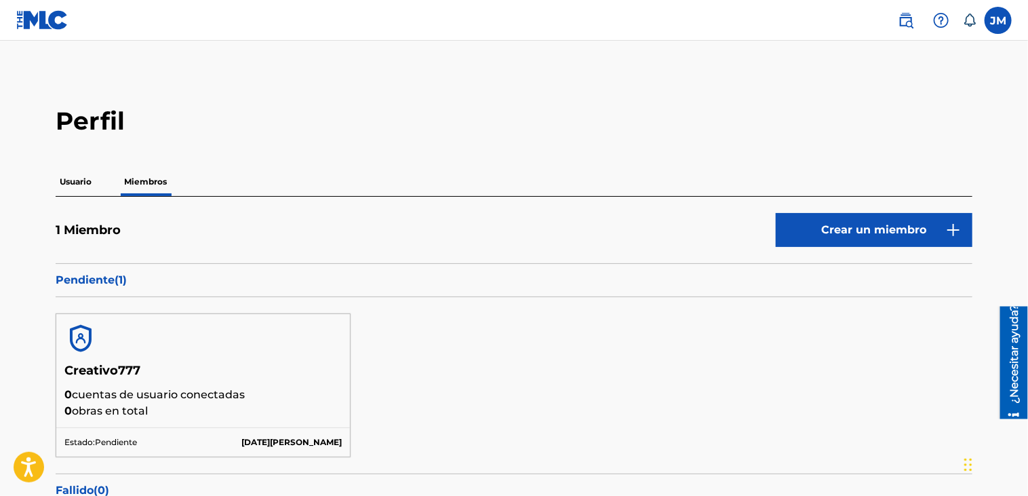
click at [72, 189] on p "Usuario" at bounding box center [76, 181] width 40 height 28
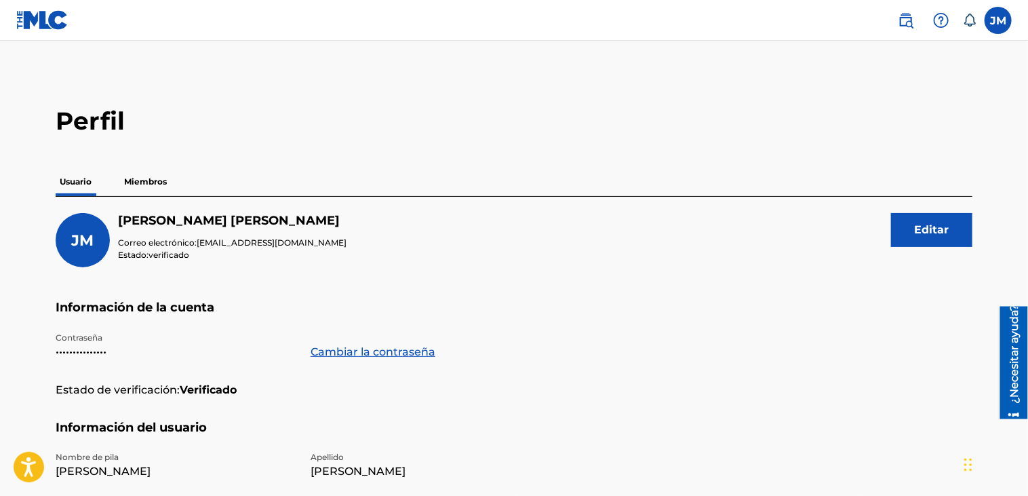
click at [47, 24] on img at bounding box center [42, 20] width 52 height 20
